Goal: Information Seeking & Learning: Learn about a topic

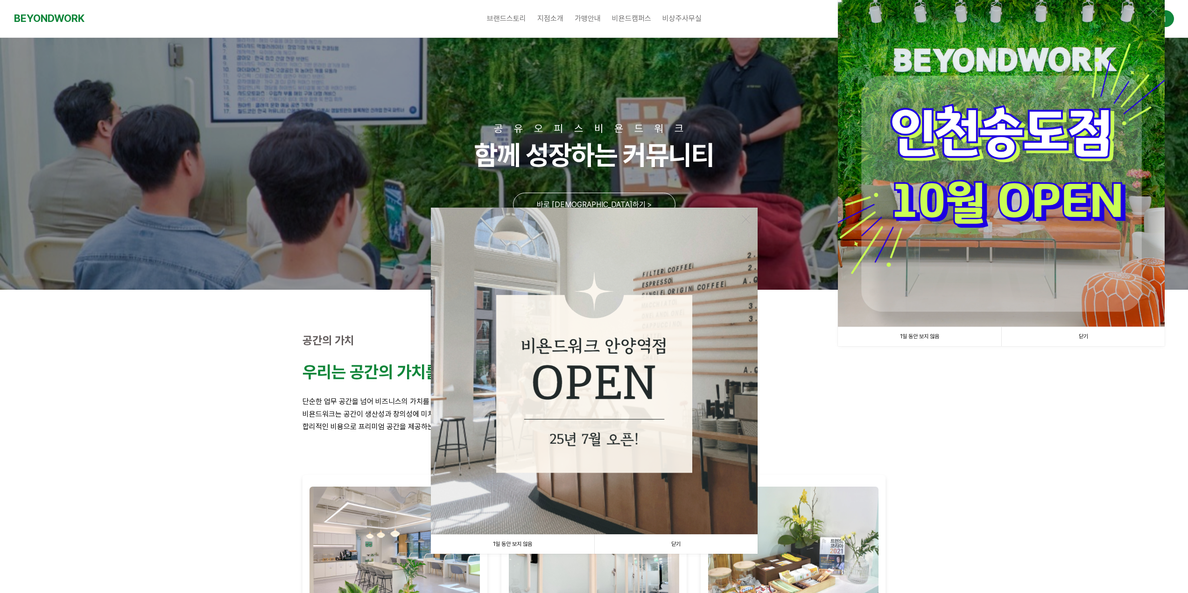
click at [503, 542] on link "1일 동안 보지 않음" at bounding box center [512, 544] width 163 height 19
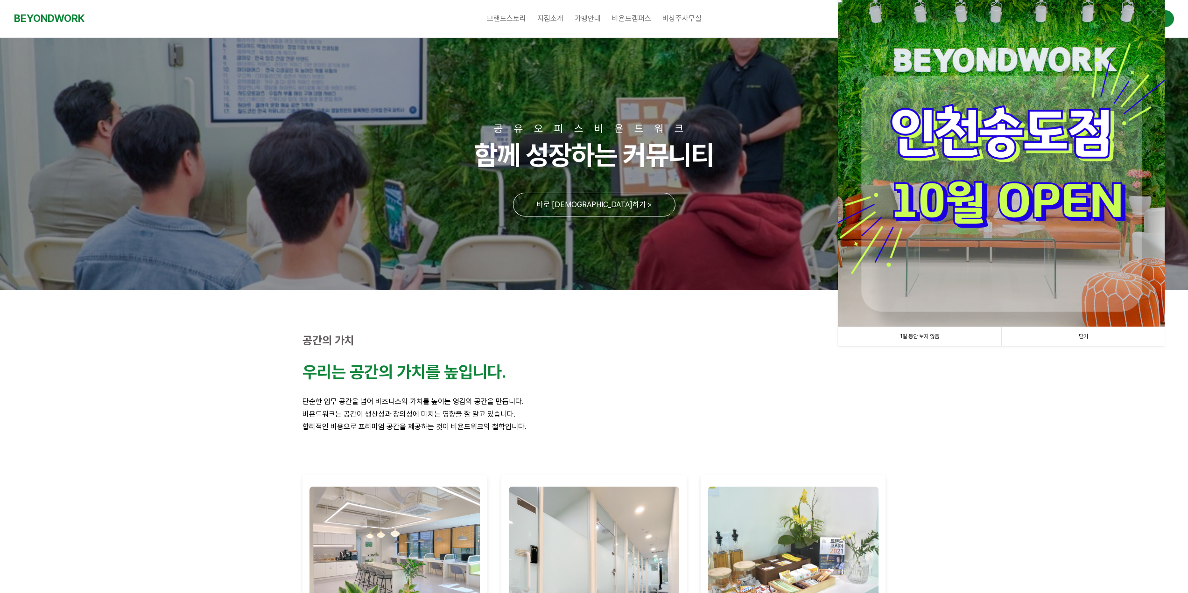
click at [920, 334] on link "1일 동안 보지 않음" at bounding box center [919, 336] width 163 height 19
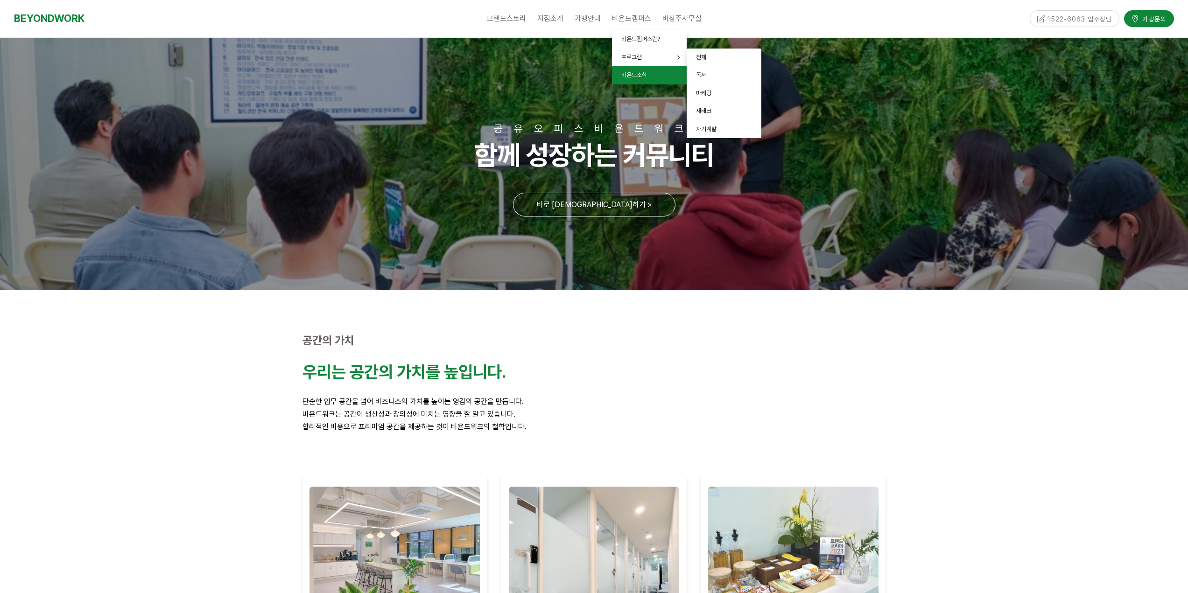
click at [636, 73] on span "비욘드소식" at bounding box center [634, 74] width 26 height 7
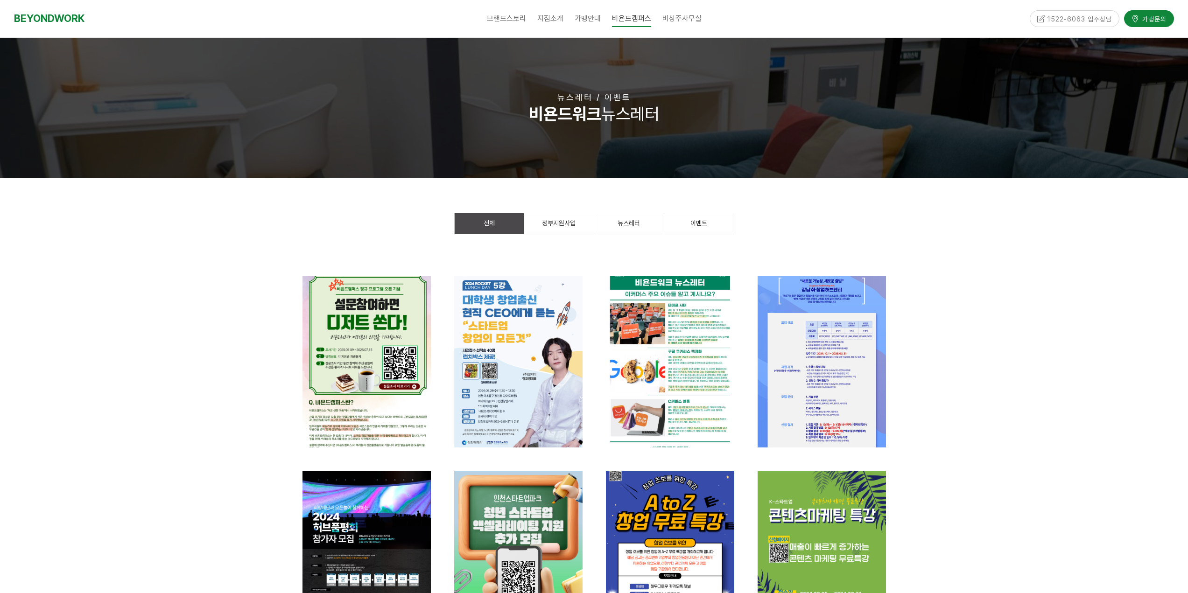
click at [179, 335] on div at bounding box center [594, 565] width 1188 height 775
click at [574, 221] on span "정부지원사업" at bounding box center [559, 222] width 34 height 7
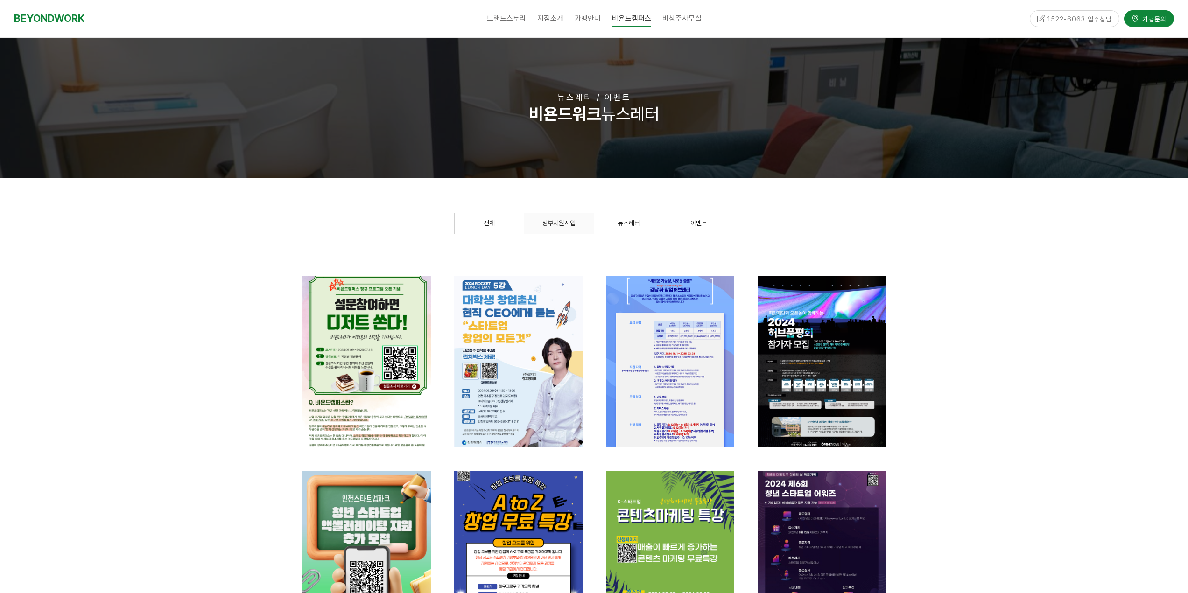
click at [567, 222] on span "정부지원사업" at bounding box center [559, 222] width 34 height 7
click at [499, 227] on link "전체" at bounding box center [489, 223] width 69 height 21
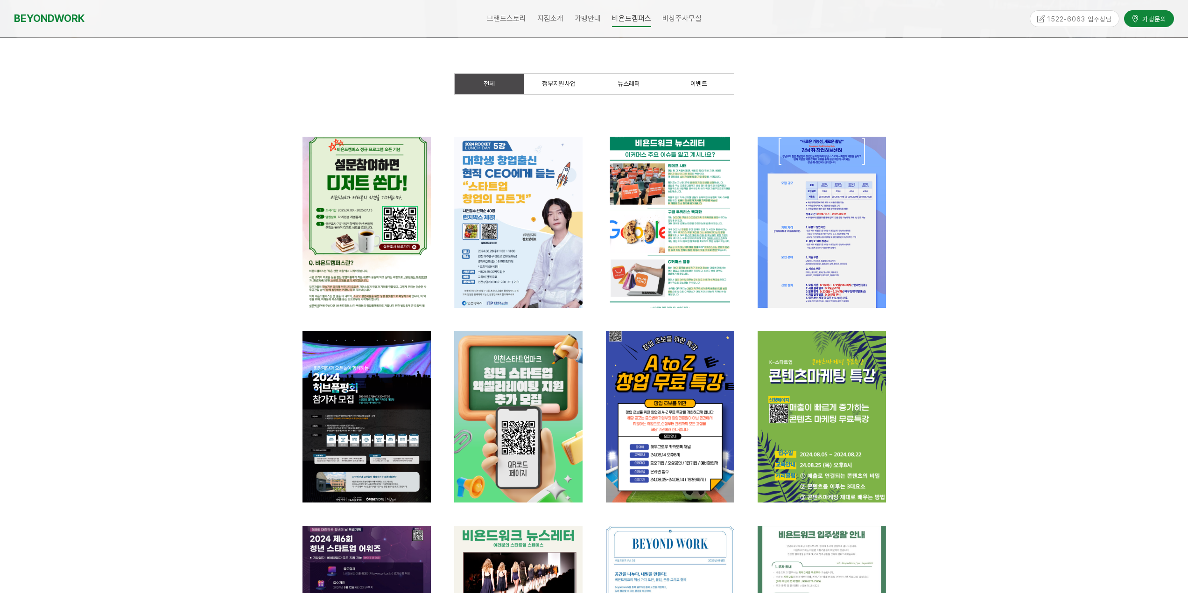
scroll to position [140, 0]
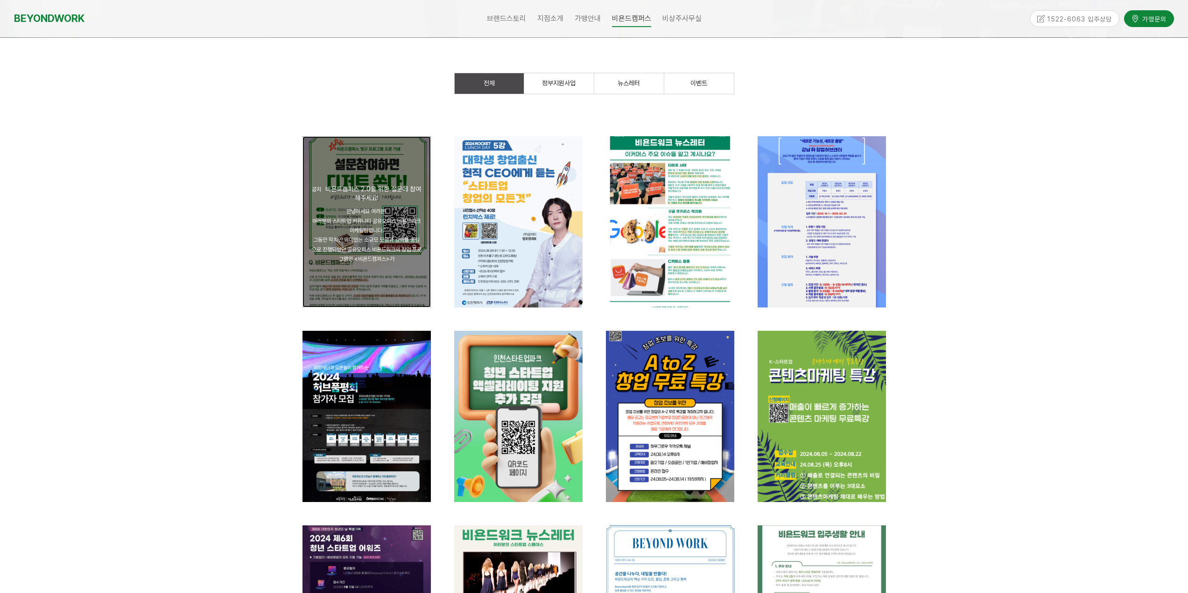
click at [412, 234] on div "안녕하세요 여러분! 여러분의 스타트업 커뮤니티 공유오피스 비욘드워크 마케팅팀입니다. 그동안 작지만 의미있는 소규모 모임과 강의를 중심으로 진행…" at bounding box center [367, 235] width 110 height 57
